Goal: Find specific page/section: Find specific page/section

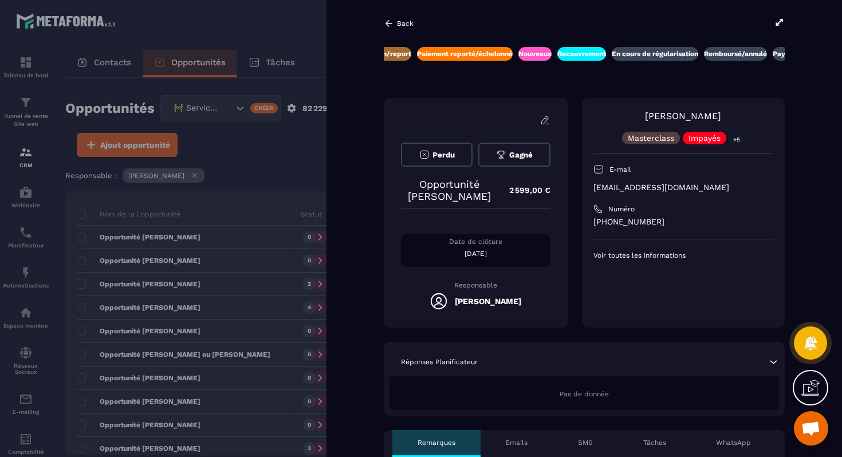
click at [652, 189] on p "[EMAIL_ADDRESS][DOMAIN_NAME]" at bounding box center [683, 187] width 180 height 11
copy div "[EMAIL_ADDRESS][DOMAIN_NAME]"
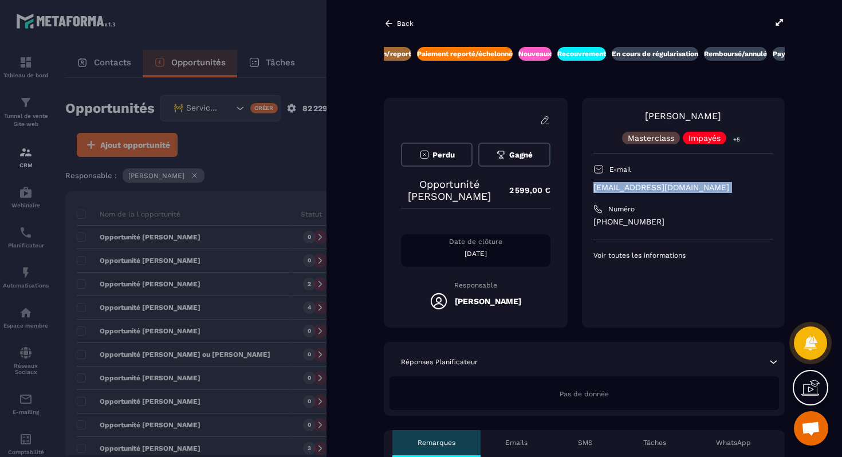
copy div "[EMAIL_ADDRESS][DOMAIN_NAME]"
click at [241, 289] on div at bounding box center [421, 228] width 842 height 457
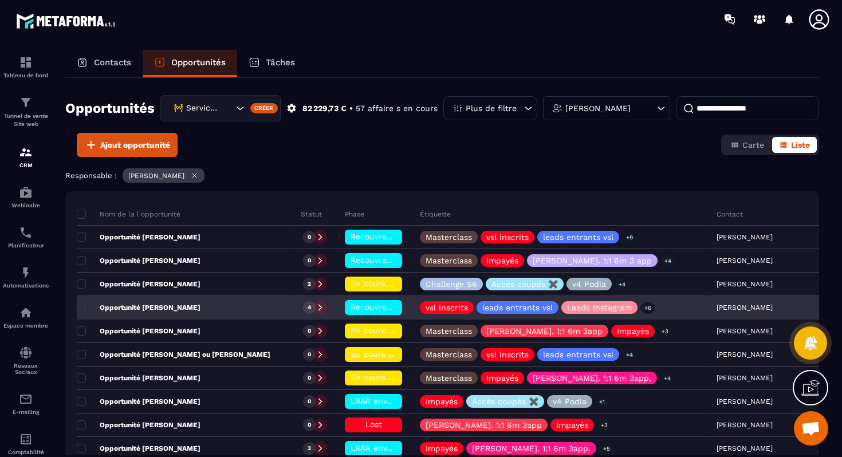
click at [230, 310] on div "Opportunité [PERSON_NAME]" at bounding box center [184, 308] width 215 height 23
